Goal: Transaction & Acquisition: Purchase product/service

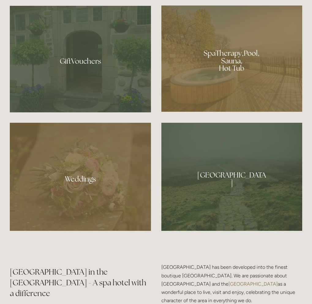
scroll to position [429, 0]
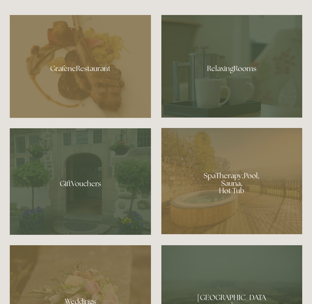
click at [85, 66] on div at bounding box center [80, 66] width 141 height 103
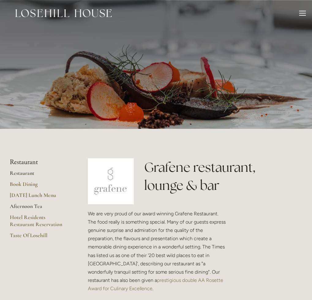
click at [38, 206] on link "Afternoon Tea" at bounding box center [39, 207] width 59 height 11
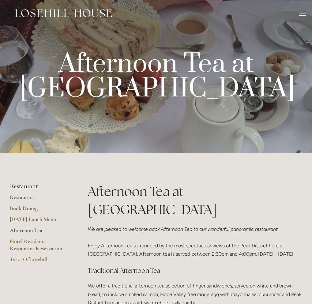
click at [302, 13] on div at bounding box center [302, 13] width 7 height 1
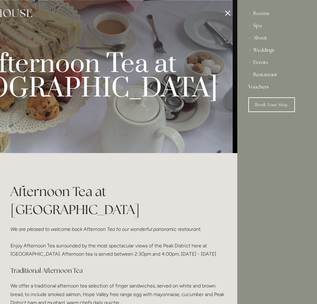
click at [259, 87] on link "Vouchers" at bounding box center [277, 87] width 58 height 12
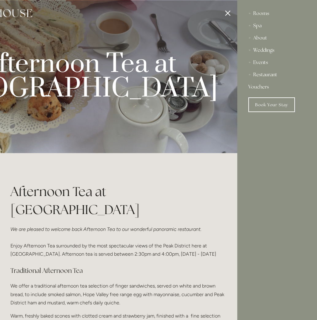
click at [285, 182] on div "Rooms Rooms Your Stay Book a stay Offers Spa Spa About" at bounding box center [277, 160] width 80 height 320
click at [86, 174] on div at bounding box center [78, 160] width 317 height 320
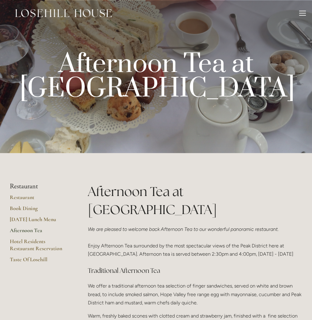
click at [300, 13] on div at bounding box center [302, 14] width 7 height 7
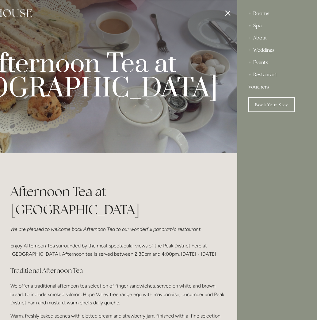
click at [257, 86] on link "Vouchers" at bounding box center [277, 87] width 58 height 12
